Goal: Information Seeking & Learning: Learn about a topic

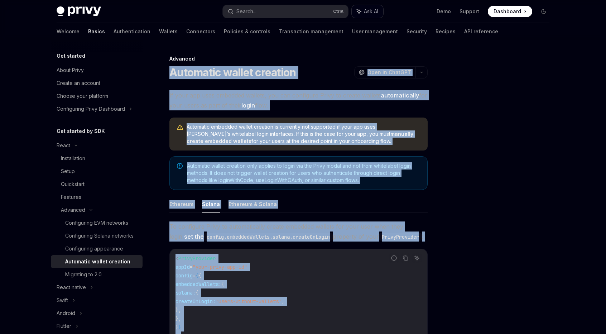
click at [375, 13] on span "Ask AI" at bounding box center [371, 11] width 14 height 7
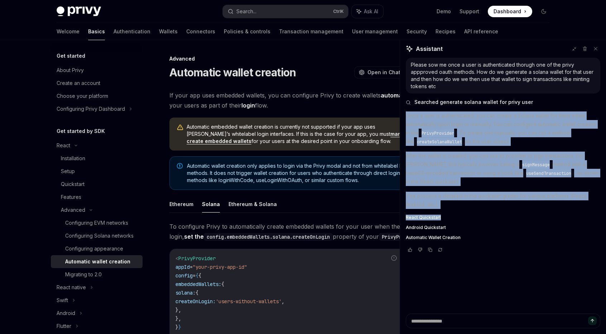
drag, startPoint x: 407, startPoint y: 113, endPoint x: 490, endPoint y: 209, distance: 126.9
click at [490, 209] on div "Once a user is authenticated, you can create a Solana wallet for them either au…" at bounding box center [502, 175] width 194 height 129
copy div "Once a user is authenticated, you can create a Solana wallet for them either au…"
click at [425, 216] on span "React Quickstart" at bounding box center [422, 217] width 35 height 6
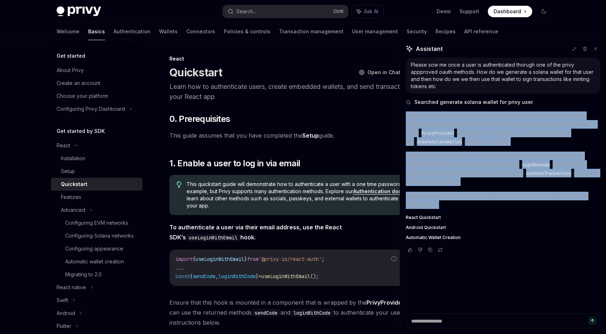
drag, startPoint x: 171, startPoint y: 70, endPoint x: 316, endPoint y: 208, distance: 200.7
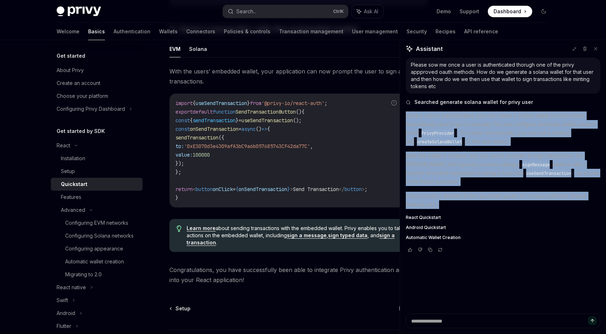
scroll to position [525, 0]
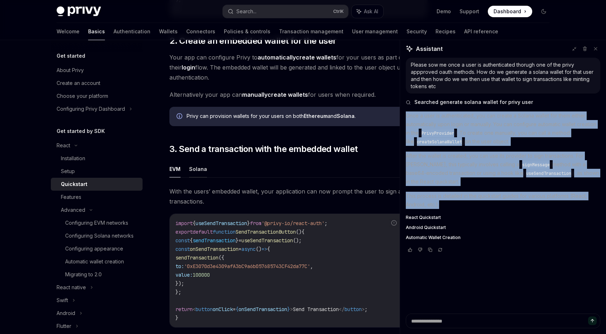
click at [201, 172] on button "Solana" at bounding box center [198, 168] width 18 height 17
type textarea "*"
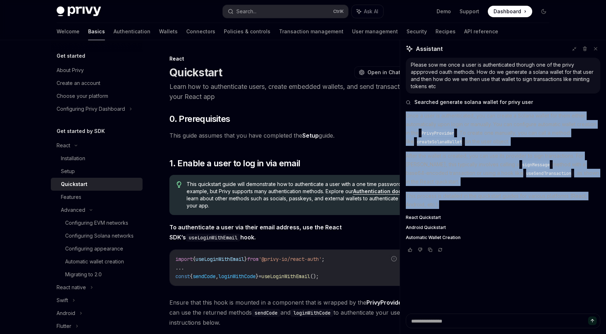
click at [176, 71] on h1 "Quickstart" at bounding box center [195, 72] width 53 height 13
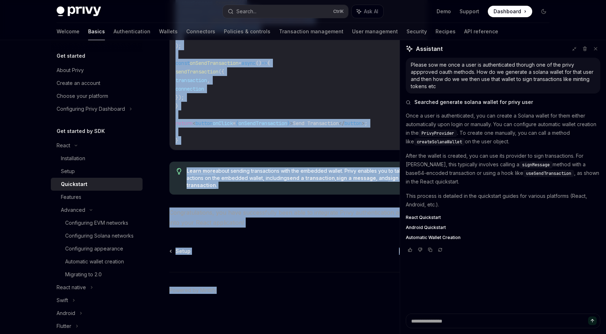
scroll to position [827, 0]
drag, startPoint x: 171, startPoint y: 70, endPoint x: 331, endPoint y: 227, distance: 223.7
copy div "Loremipsum DoloRS Amet co AdipISC Elits doe te incididuntut labor, etdolo magna…"
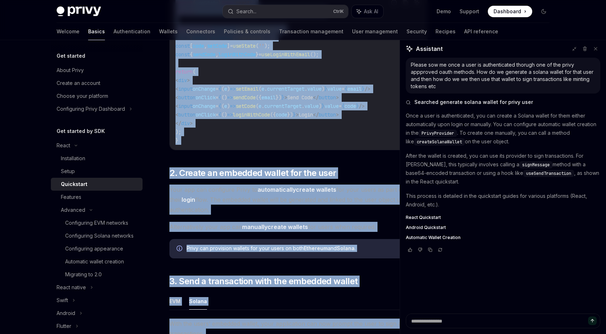
scroll to position [290, 0]
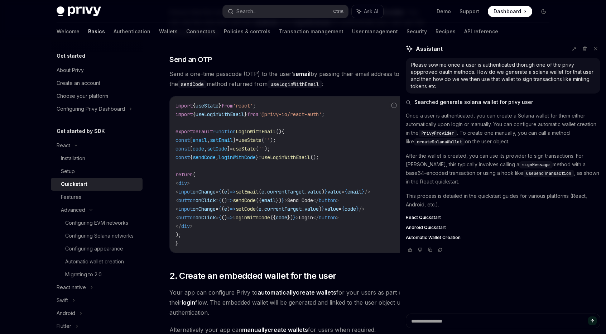
click at [480, 249] on div at bounding box center [502, 249] width 194 height 7
